Goal: Task Accomplishment & Management: Complete application form

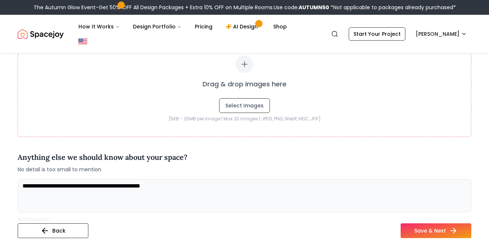
click at [190, 179] on textarea "**********" at bounding box center [245, 195] width 454 height 33
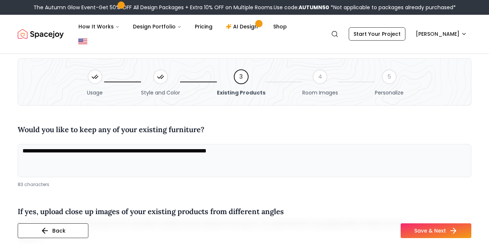
scroll to position [19, 0]
click at [219, 143] on textarea "**********" at bounding box center [245, 159] width 454 height 33
type textarea "**********"
click at [423, 232] on button "Save & Next" at bounding box center [436, 230] width 71 height 15
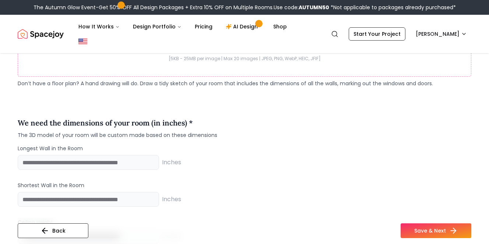
scroll to position [578, 0]
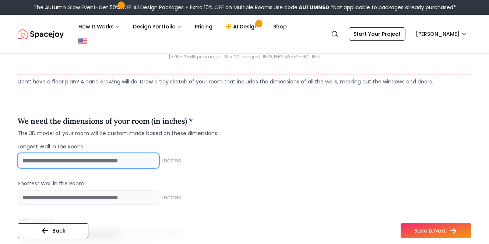
click at [130, 153] on input "number" at bounding box center [89, 160] width 142 height 15
type input "***"
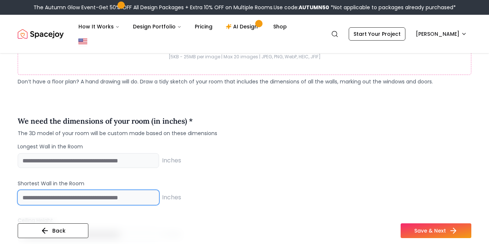
click at [98, 190] on input "number" at bounding box center [89, 197] width 142 height 15
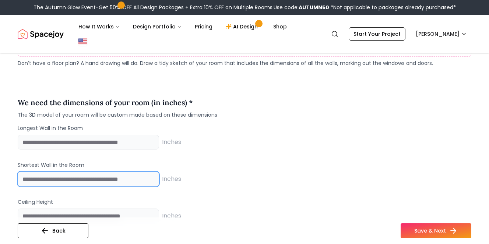
scroll to position [599, 0]
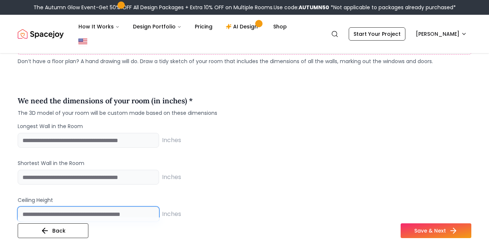
click at [39, 206] on input "number" at bounding box center [89, 213] width 142 height 15
click at [170, 209] on span "Inches" at bounding box center [171, 213] width 19 height 9
click at [171, 209] on span "Inches" at bounding box center [171, 213] width 19 height 9
click at [137, 206] on input "*" at bounding box center [89, 213] width 142 height 15
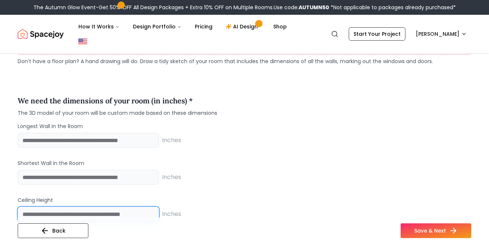
click at [137, 206] on input "*" at bounding box center [89, 213] width 142 height 15
type input "***"
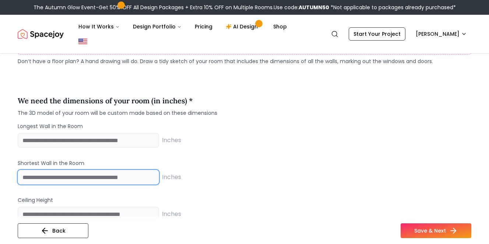
click at [72, 170] on input "number" at bounding box center [89, 177] width 142 height 15
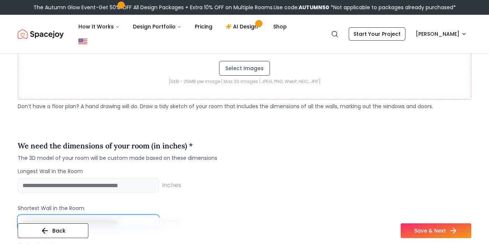
scroll to position [574, 0]
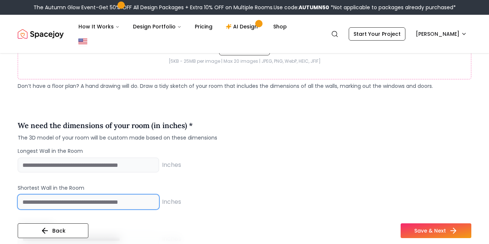
click at [105, 194] on input "*" at bounding box center [89, 201] width 142 height 15
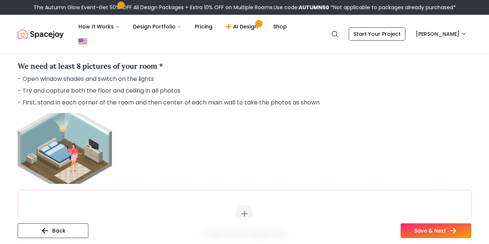
scroll to position [862, 0]
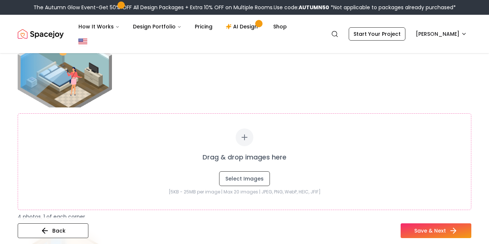
type input "***"
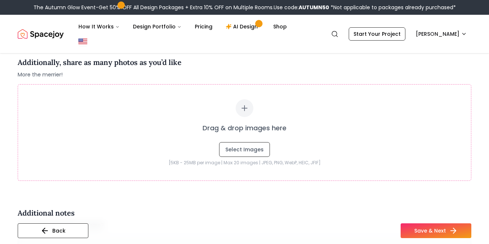
scroll to position [1598, 0]
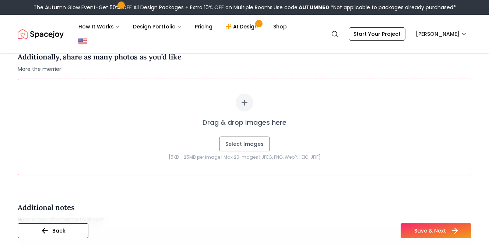
click at [411, 230] on button "Save & Next" at bounding box center [436, 230] width 71 height 15
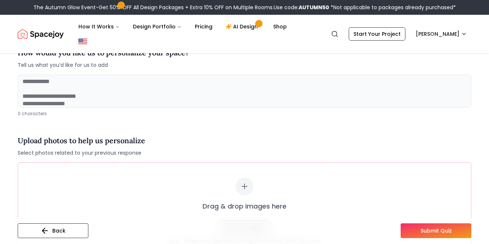
scroll to position [83, 0]
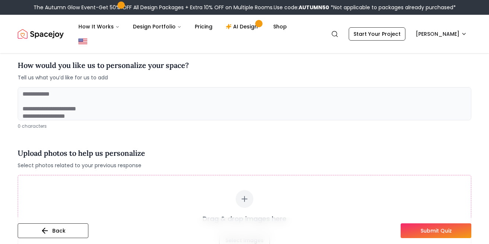
click at [313, 100] on textarea at bounding box center [245, 103] width 454 height 33
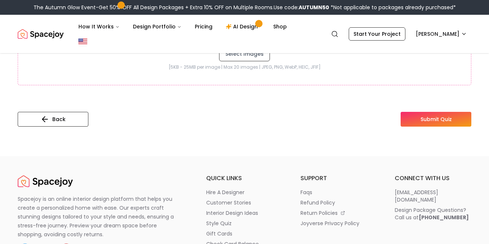
scroll to position [273, 0]
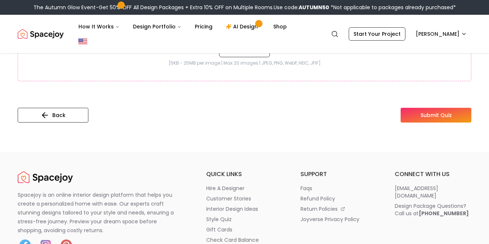
type textarea "**********"
click at [422, 108] on button "Submit Quiz" at bounding box center [436, 115] width 71 height 15
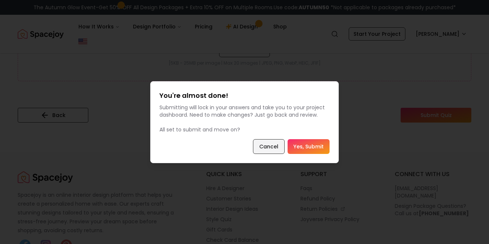
click at [278, 144] on button "Cancel" at bounding box center [269, 146] width 32 height 15
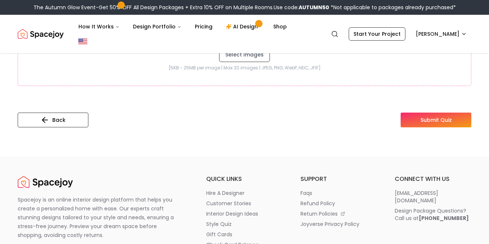
scroll to position [258, 0]
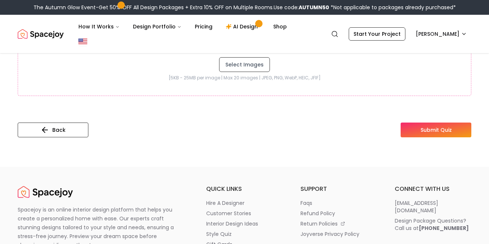
click at [421, 122] on button "Submit Quiz" at bounding box center [436, 129] width 71 height 15
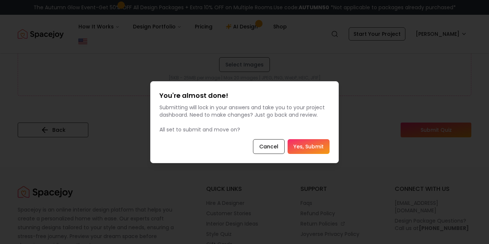
click at [311, 137] on div "You're almost done! Submitting will lock in your answers and take you to your p…" at bounding box center [244, 122] width 189 height 82
click at [311, 142] on button "Yes, Submit" at bounding box center [309, 146] width 42 height 15
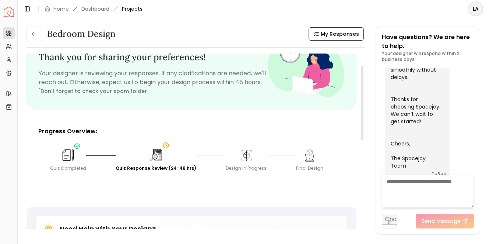
scroll to position [4, 0]
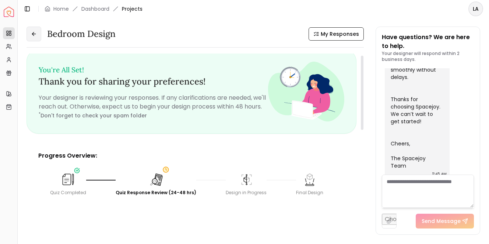
click at [34, 37] on button at bounding box center [34, 34] width 15 height 15
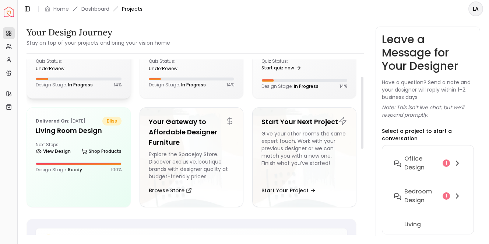
scroll to position [44, 0]
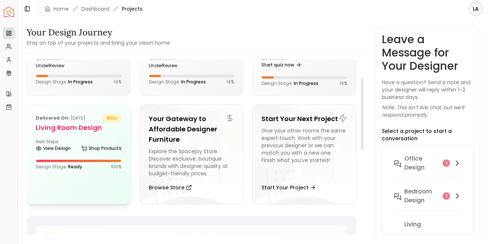
click at [64, 124] on h5 "Living Room Design" at bounding box center [79, 127] width 86 height 10
